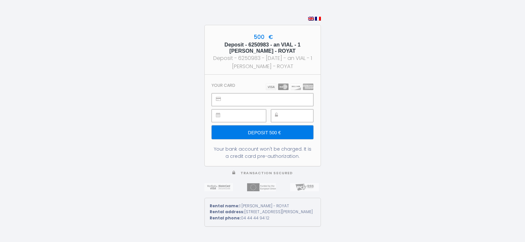
type input "Deposit 500 €"
click at [282, 84] on img at bounding box center [290, 87] width 48 height 7
click at [301, 64] on div "Deposit - 6250983 - [DATE] - an VIAL - 1 [PERSON_NAME] - ROYAT" at bounding box center [263, 62] width 104 height 16
click at [278, 113] on icon at bounding box center [276, 115] width 3 height 5
click at [281, 111] on div at bounding box center [292, 116] width 42 height 13
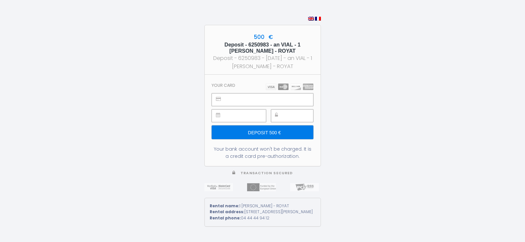
click at [285, 84] on img at bounding box center [290, 87] width 48 height 7
click at [524, 238] on div "500 € Deposit - 6250983 - an VIAL - 1 [PERSON_NAME] - ROYAT Deposit - 6250983 -…" at bounding box center [262, 121] width 525 height 242
click at [524, 241] on div "500 € Deposit - 6250983 - an VIAL - 1 [PERSON_NAME] - ROYAT Deposit - 6250983 -…" at bounding box center [262, 121] width 525 height 242
click at [319, 227] on div "Rental name: 1 [PERSON_NAME] - ROYAT Rental address: [STREET_ADDRESS][PERSON_NA…" at bounding box center [262, 212] width 116 height 29
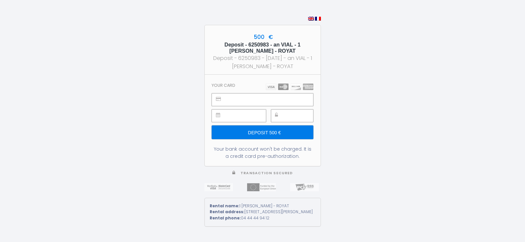
click at [319, 227] on div "Rental name: 1 [PERSON_NAME] - ROYAT Rental address: [STREET_ADDRESS][PERSON_NA…" at bounding box center [262, 212] width 116 height 29
click at [318, 227] on div "Rental name: 1 [PERSON_NAME] - ROYAT Rental address: [STREET_ADDRESS][PERSON_NA…" at bounding box center [262, 212] width 116 height 29
click at [298, 128] on input "Deposit 500 €" at bounding box center [262, 133] width 101 height 14
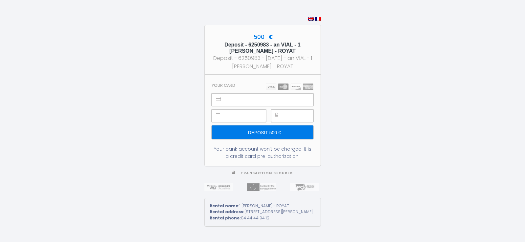
type input "Deposit 500 €"
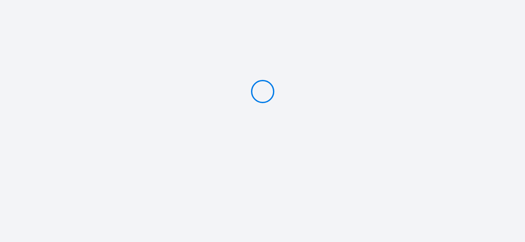
click at [261, 104] on icon at bounding box center [262, 91] width 27 height 27
click at [261, 104] on icon at bounding box center [263, 92] width 34 height 34
click at [265, 101] on icon at bounding box center [262, 91] width 35 height 35
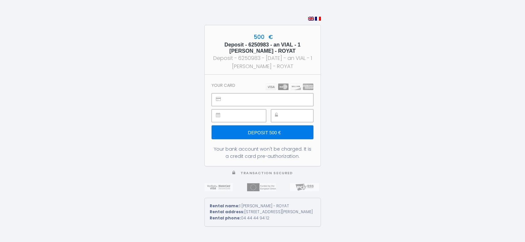
type input "Deposit 500 €"
click at [279, 111] on div at bounding box center [292, 116] width 42 height 13
click at [270, 130] on input "Deposit 500 €" at bounding box center [262, 133] width 101 height 14
type input "Deposit 500 €"
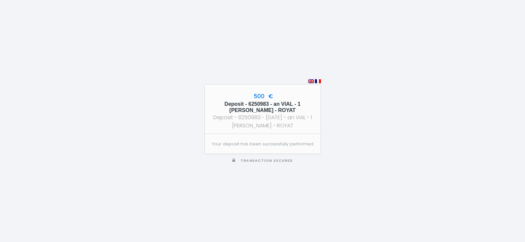
click at [321, 130] on div "500 € Deposit - 6250983 - an VIAL - 1 ANATOLE FRANCE - ROYAT Deposit - 6250983 …" at bounding box center [262, 121] width 525 height 242
